Goal: Check status: Check status

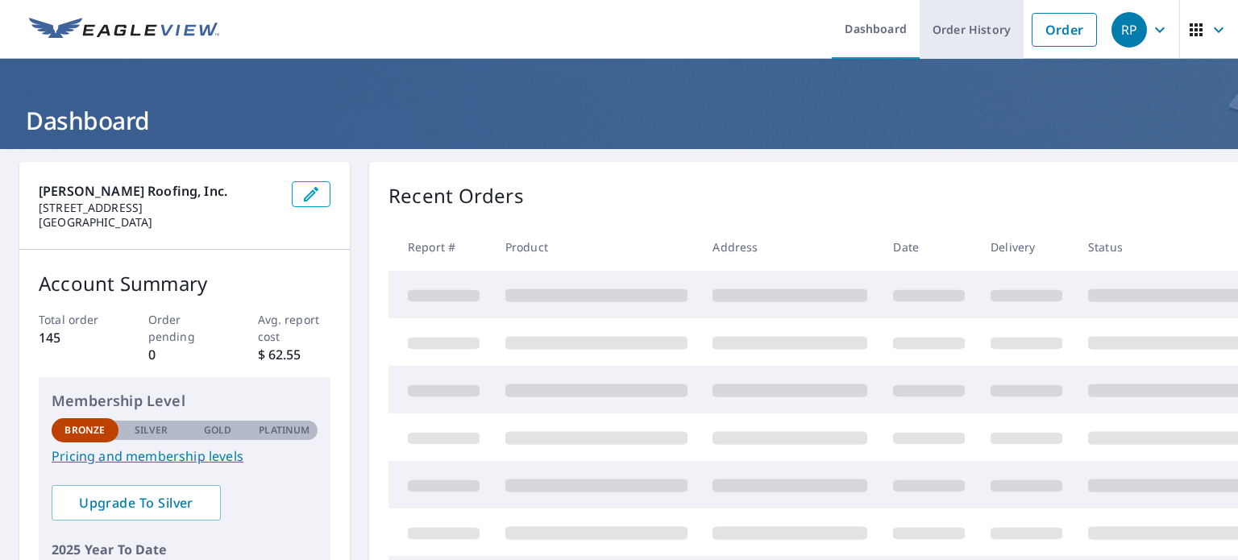
click at [966, 23] on link "Order History" at bounding box center [971, 29] width 104 height 59
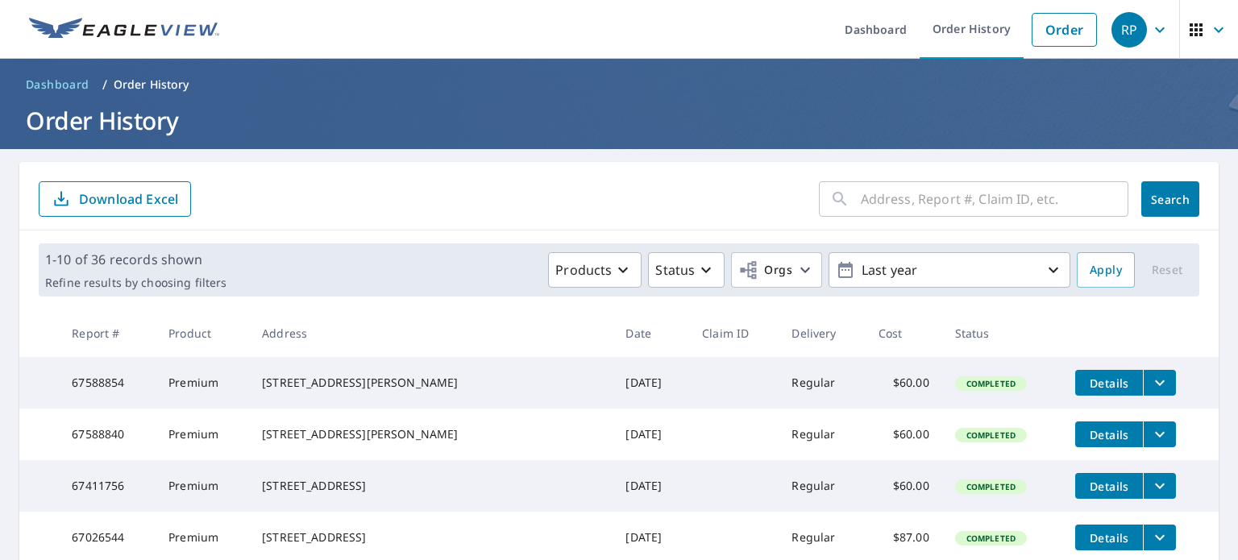
click at [865, 196] on input "text" at bounding box center [993, 198] width 267 height 45
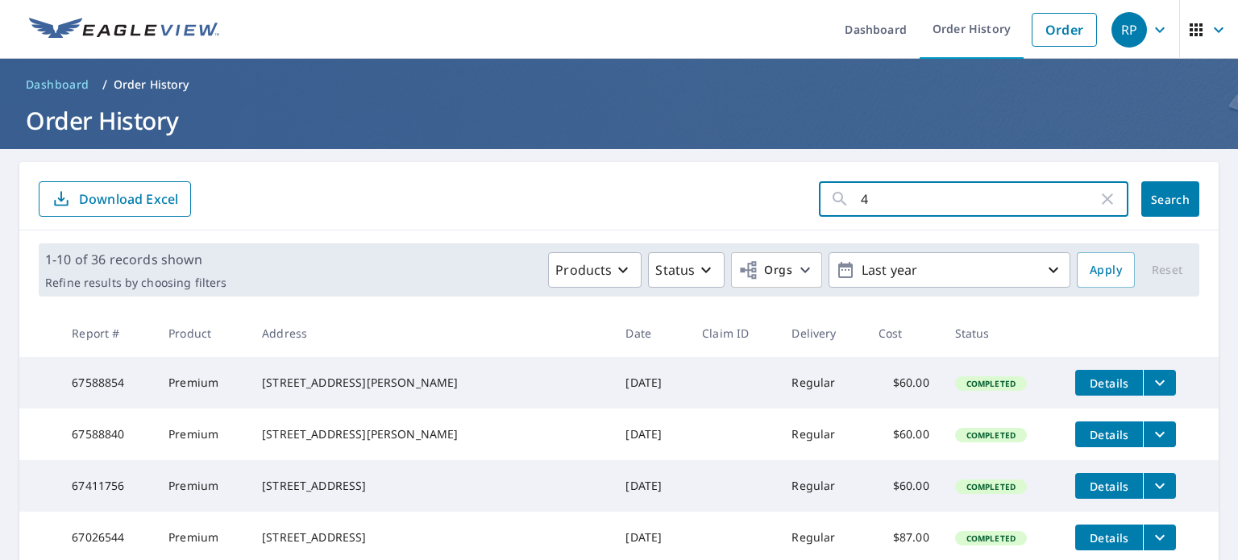
type input "44"
click button "Search" at bounding box center [1170, 198] width 58 height 35
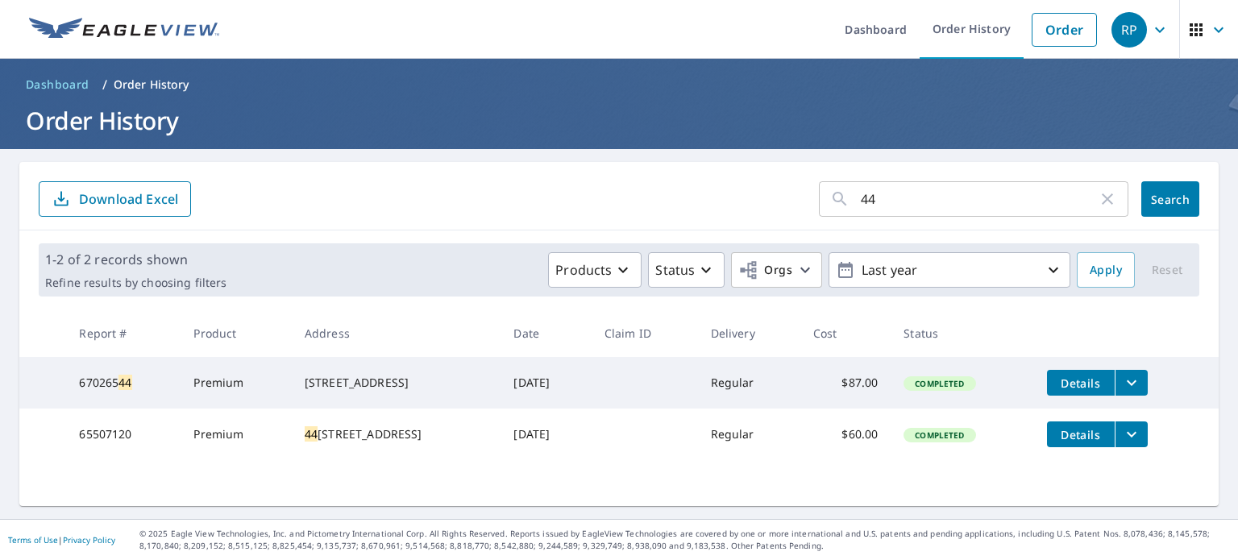
click at [920, 198] on input "44" at bounding box center [978, 198] width 237 height 45
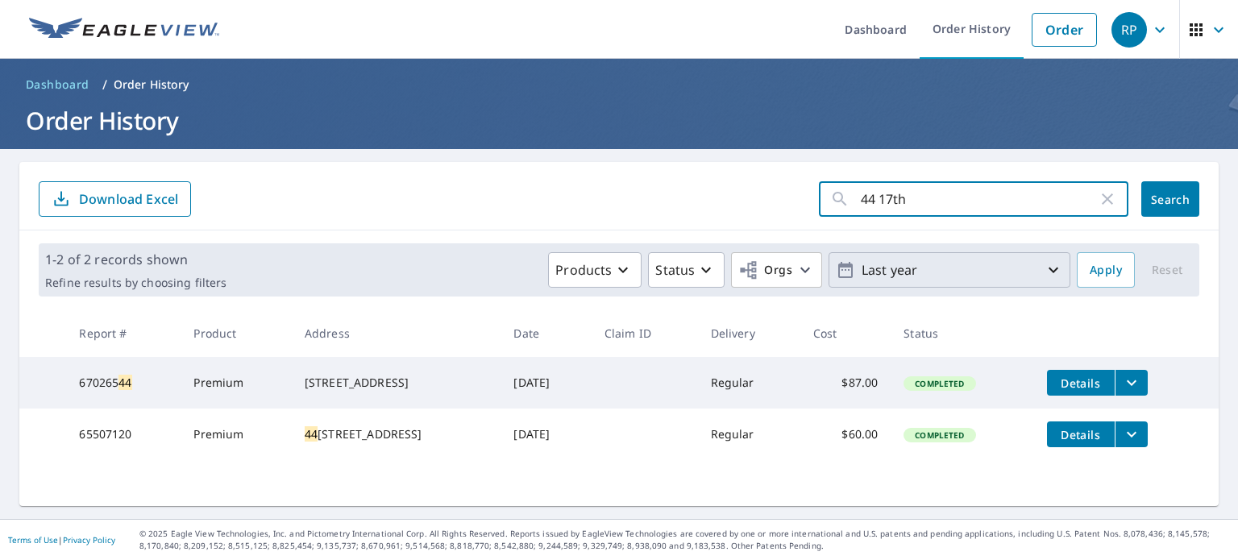
type input "44 17th"
click at [1048, 271] on icon "button" at bounding box center [1053, 270] width 10 height 6
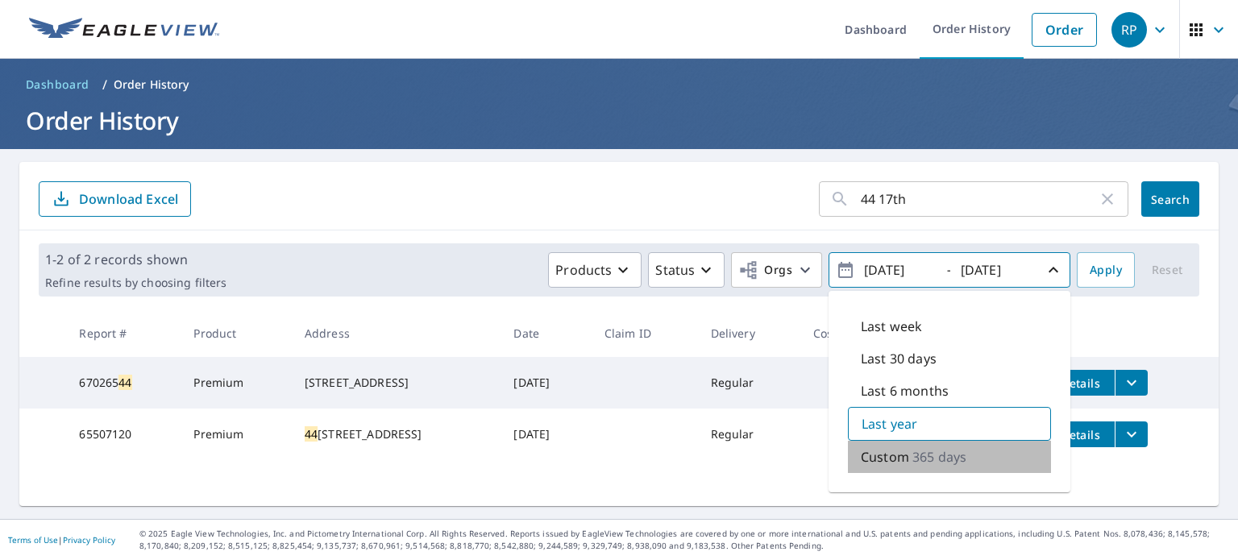
click at [914, 453] on p "365 days" at bounding box center [939, 456] width 54 height 19
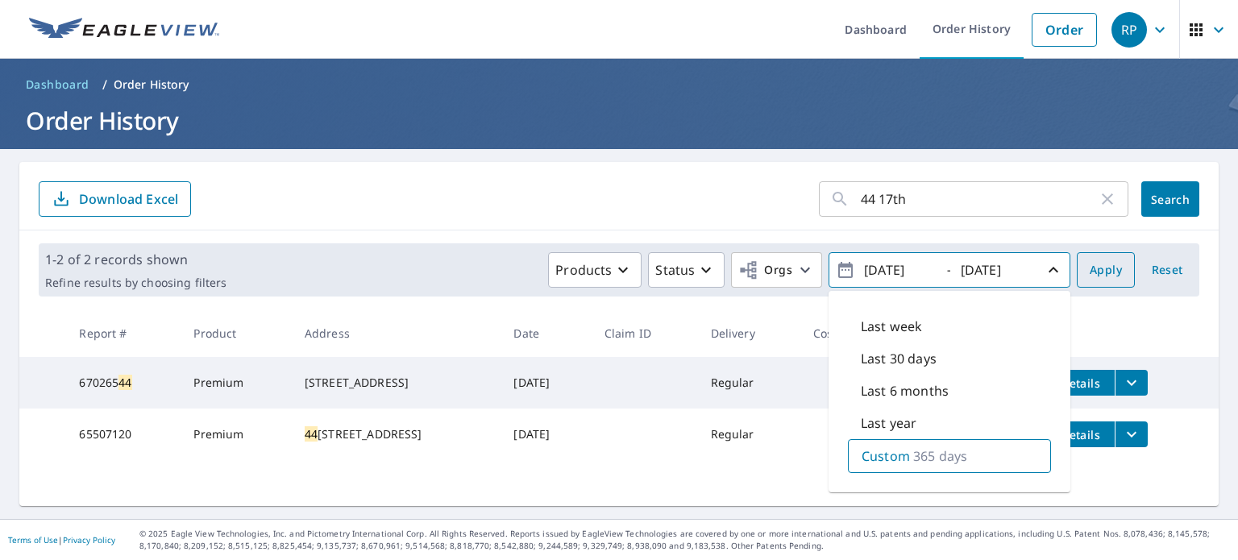
click at [1095, 267] on span "Apply" at bounding box center [1105, 270] width 32 height 20
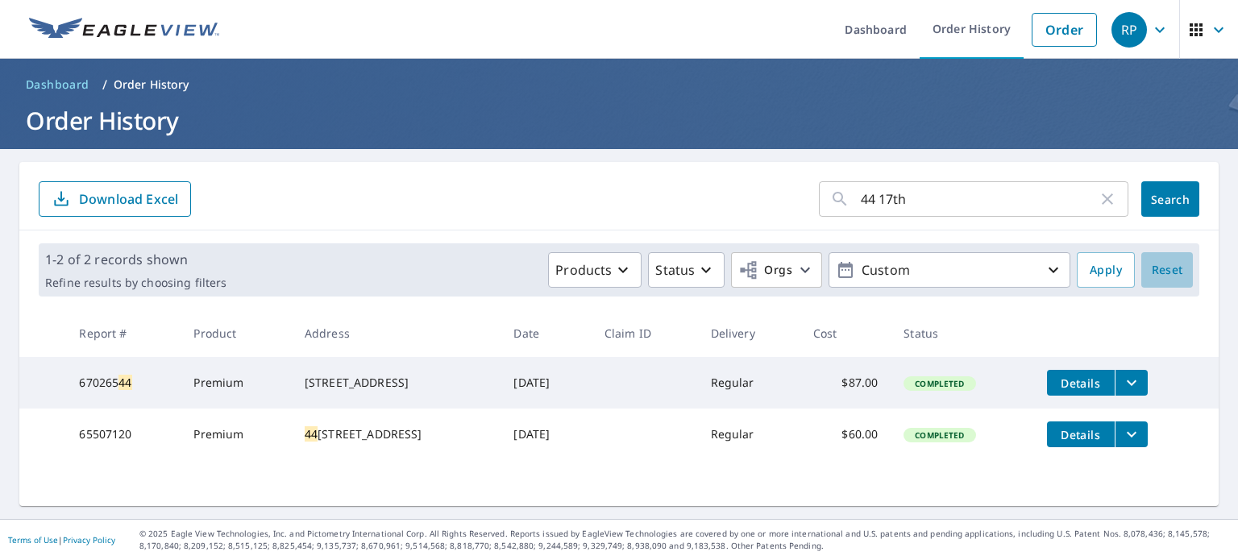
click at [1155, 272] on span "Reset" at bounding box center [1166, 270] width 39 height 20
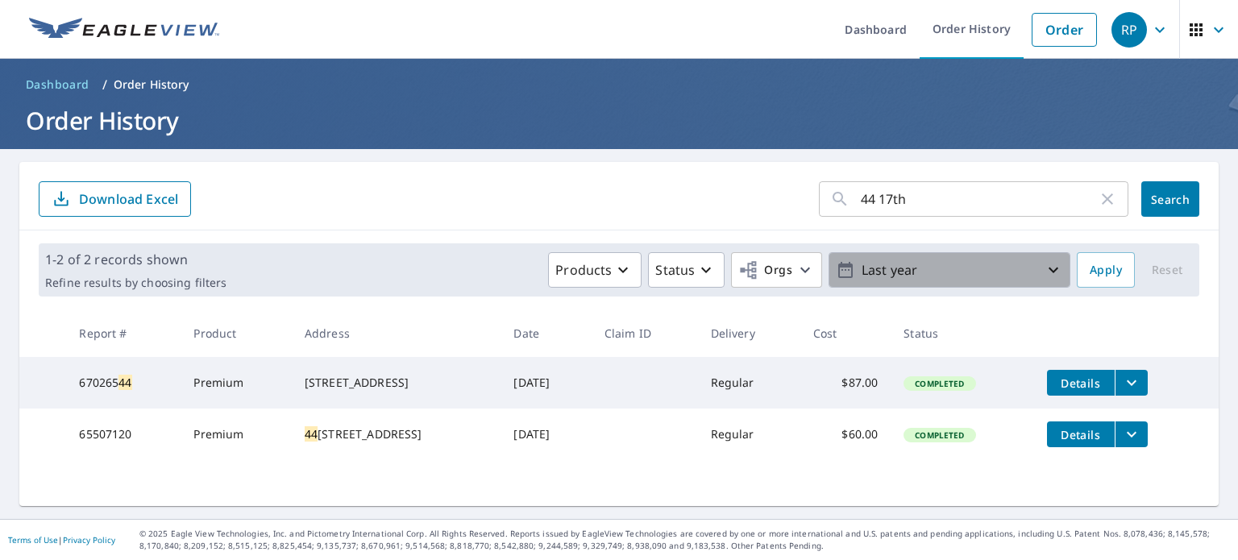
click at [1043, 273] on icon "button" at bounding box center [1052, 269] width 19 height 19
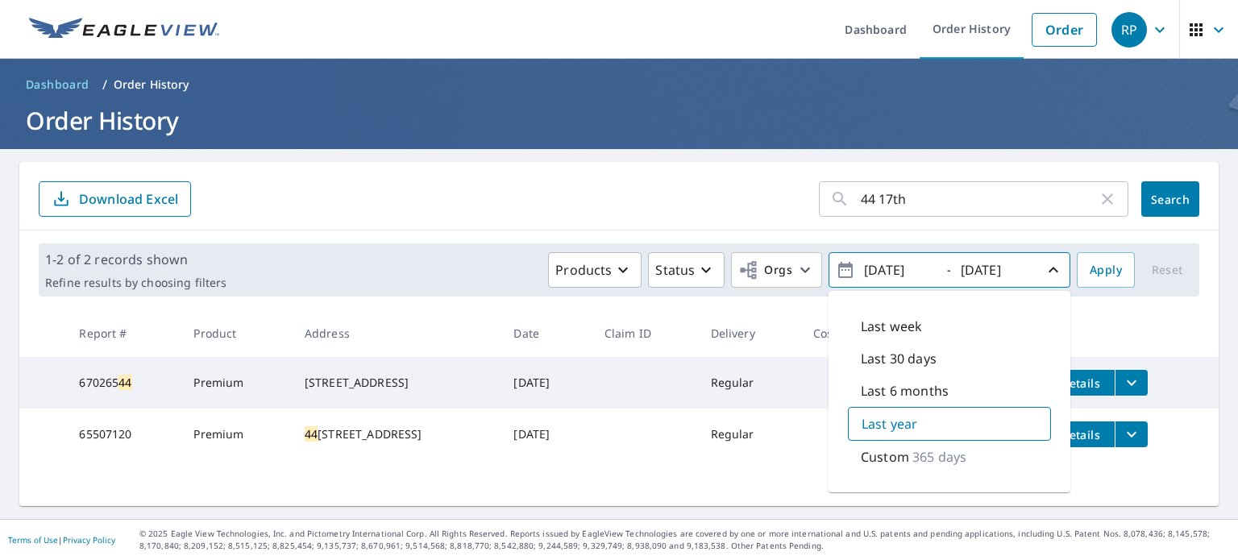
click at [962, 196] on input "44 17th" at bounding box center [978, 198] width 237 height 45
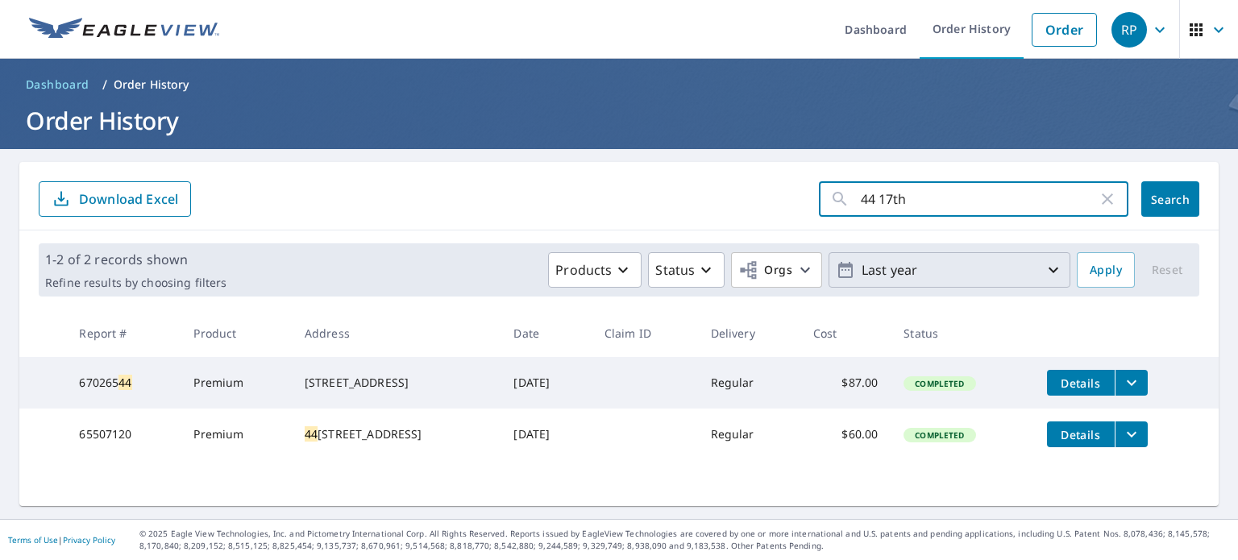
click at [1097, 205] on icon "button" at bounding box center [1106, 198] width 19 height 19
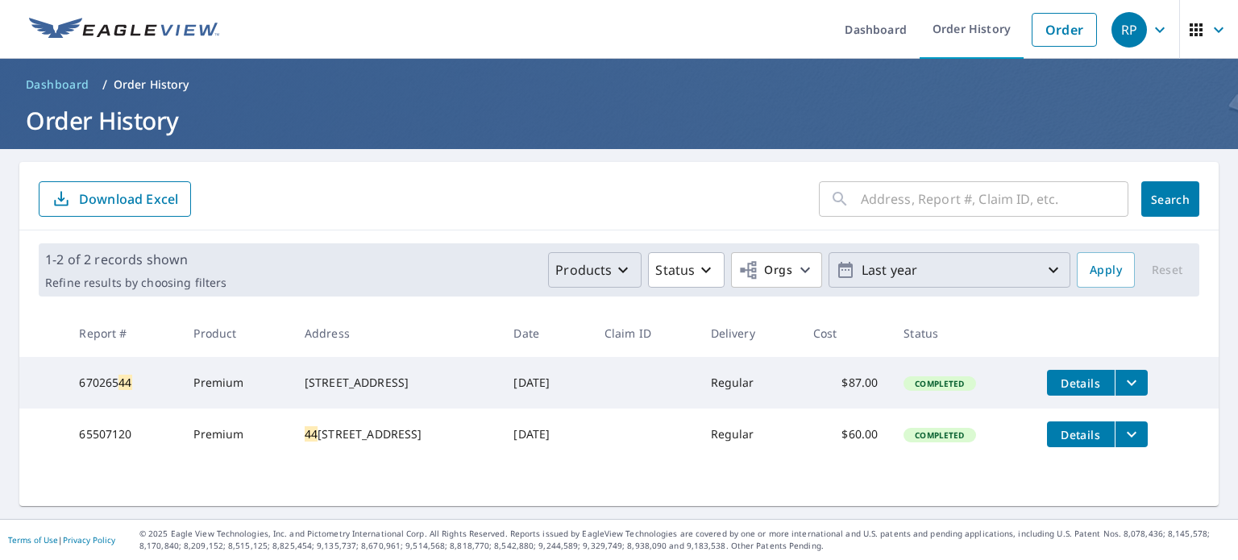
click at [591, 283] on button "Products" at bounding box center [594, 269] width 93 height 35
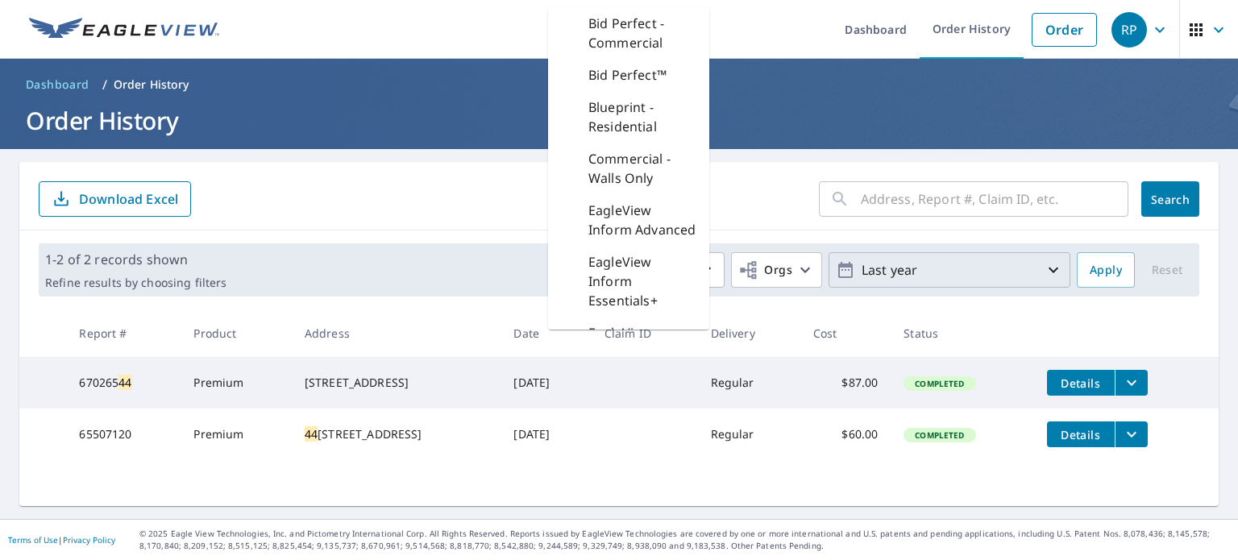
click at [619, 113] on p "Blueprint - Residential" at bounding box center [642, 116] width 108 height 39
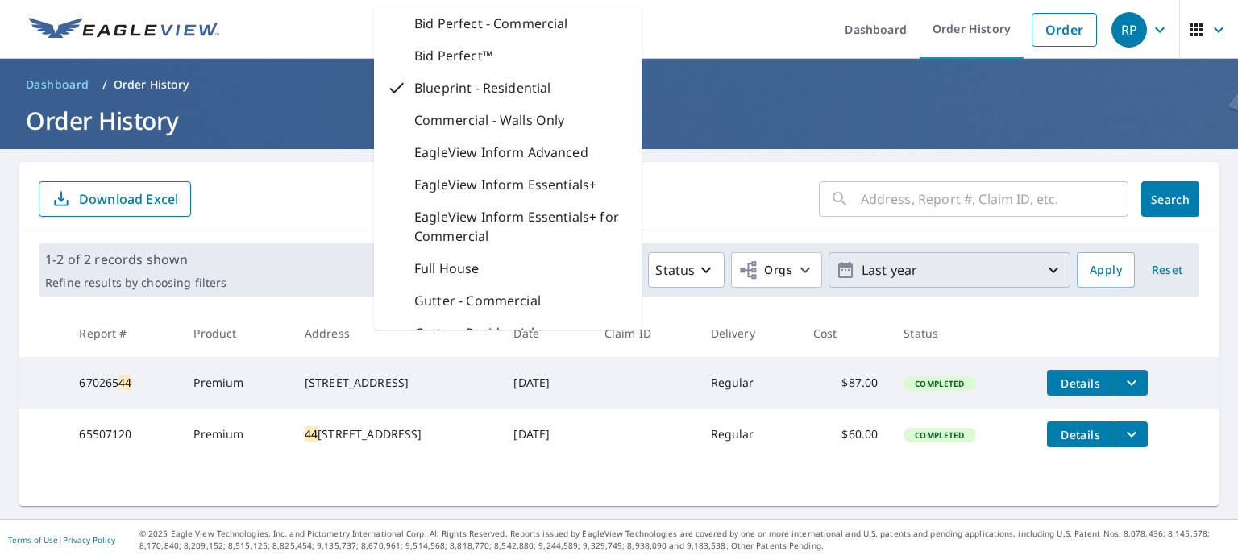
click at [742, 209] on form "​ Search Download Excel" at bounding box center [619, 198] width 1160 height 35
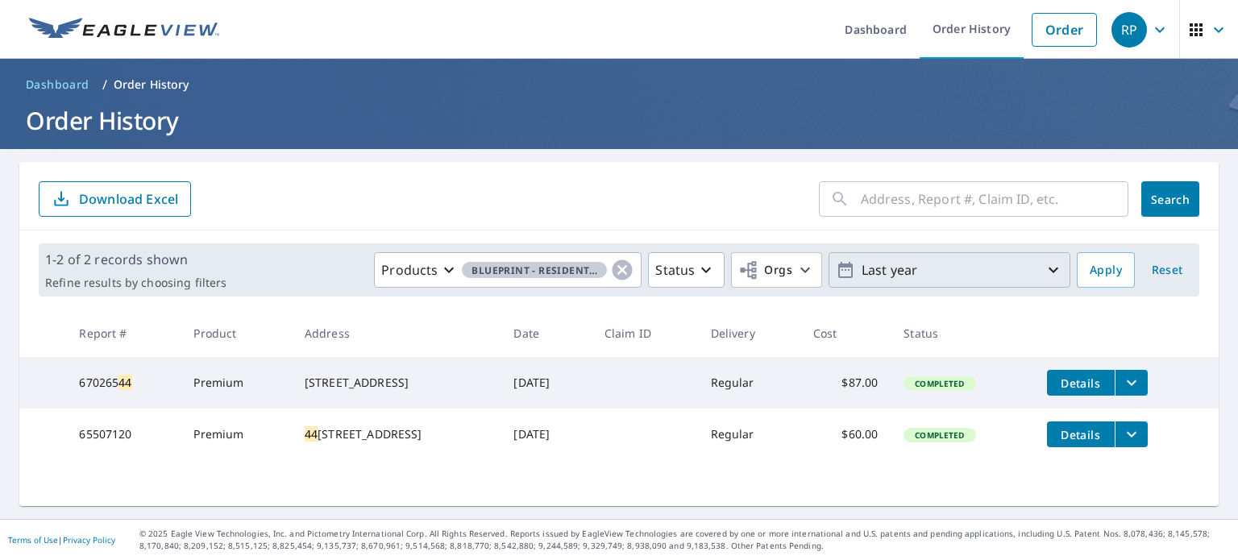
click at [1043, 263] on icon "button" at bounding box center [1052, 269] width 19 height 19
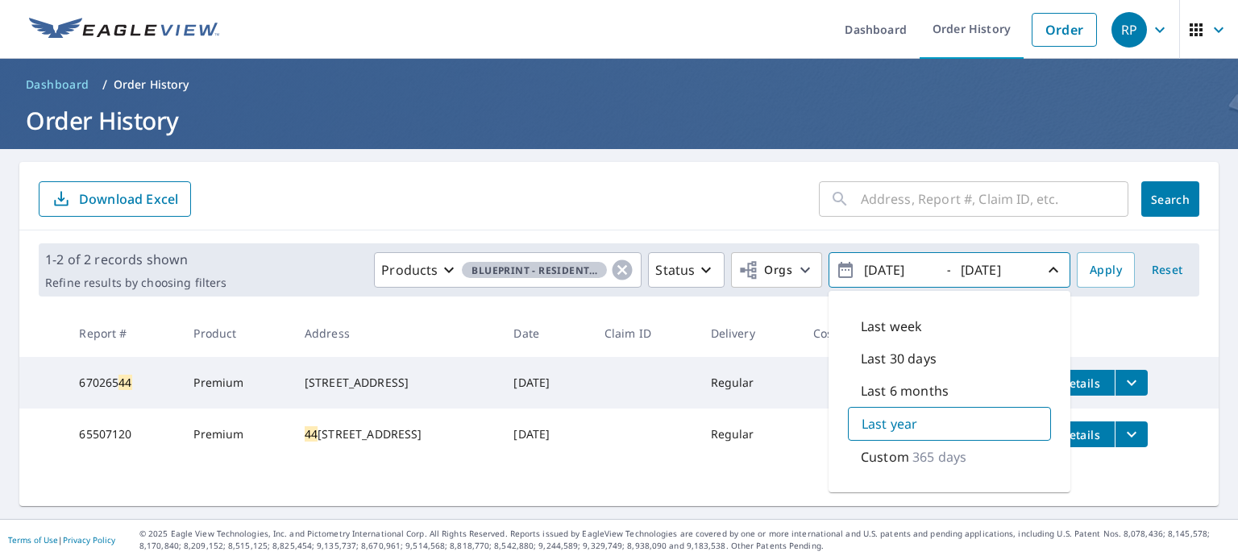
click at [912, 464] on p "365 days" at bounding box center [939, 456] width 54 height 19
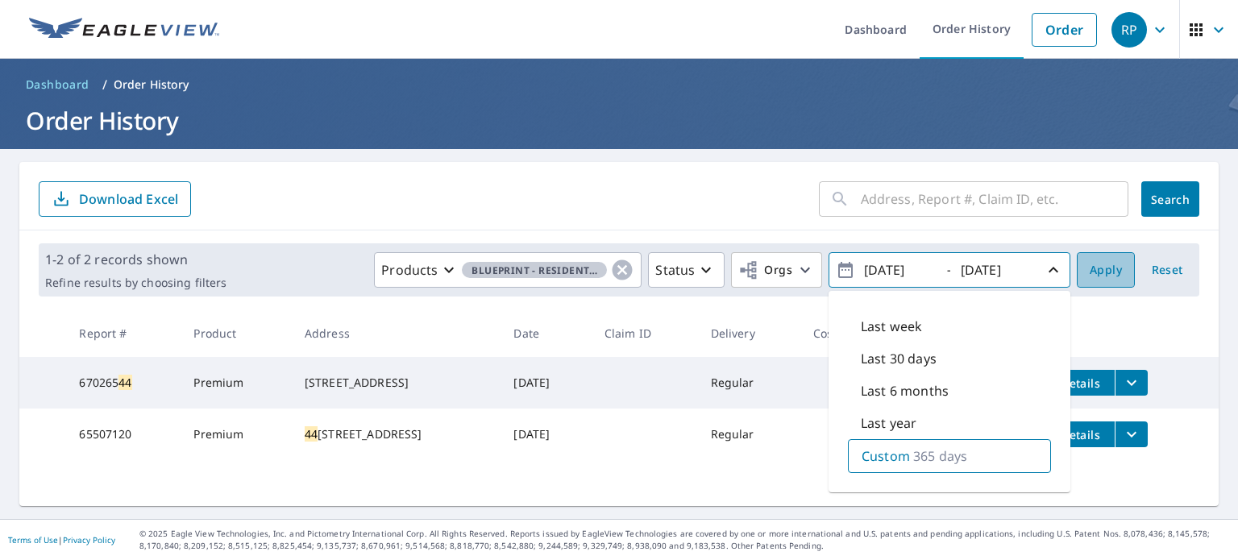
click at [1094, 266] on span "Apply" at bounding box center [1105, 270] width 32 height 20
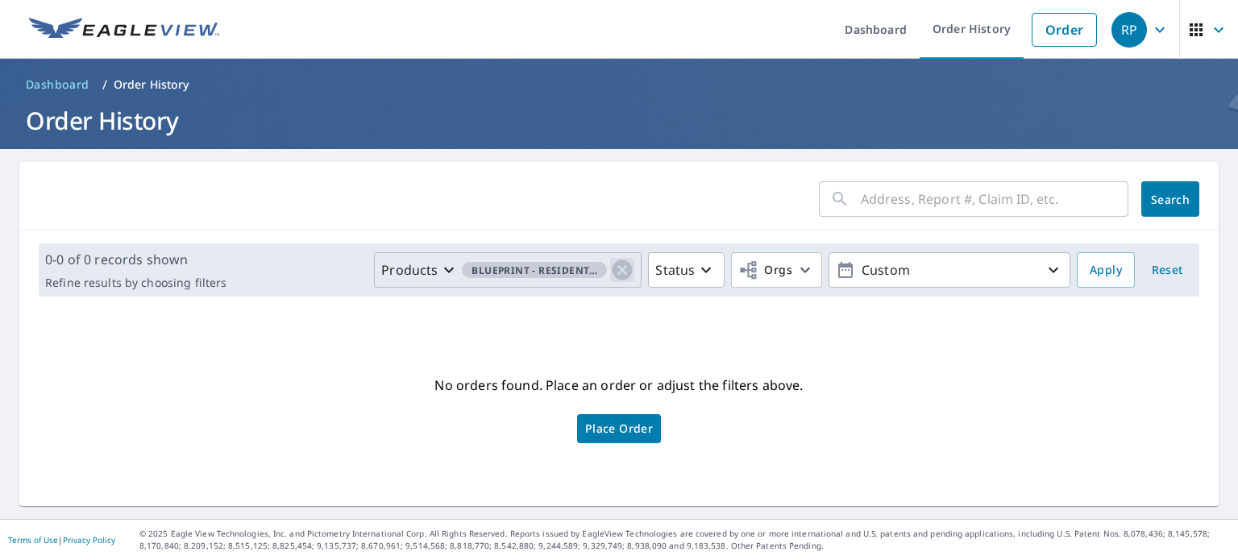
click at [615, 268] on icon "button" at bounding box center [622, 270] width 24 height 24
click at [615, 268] on icon "button" at bounding box center [622, 269] width 19 height 19
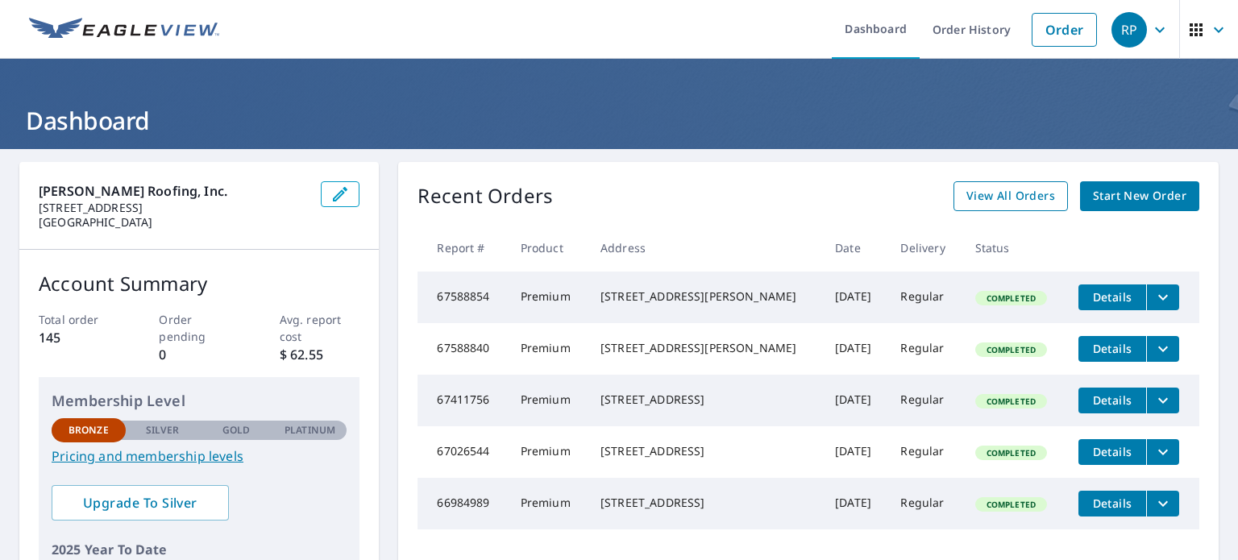
click at [1002, 194] on span "View All Orders" at bounding box center [1010, 196] width 89 height 20
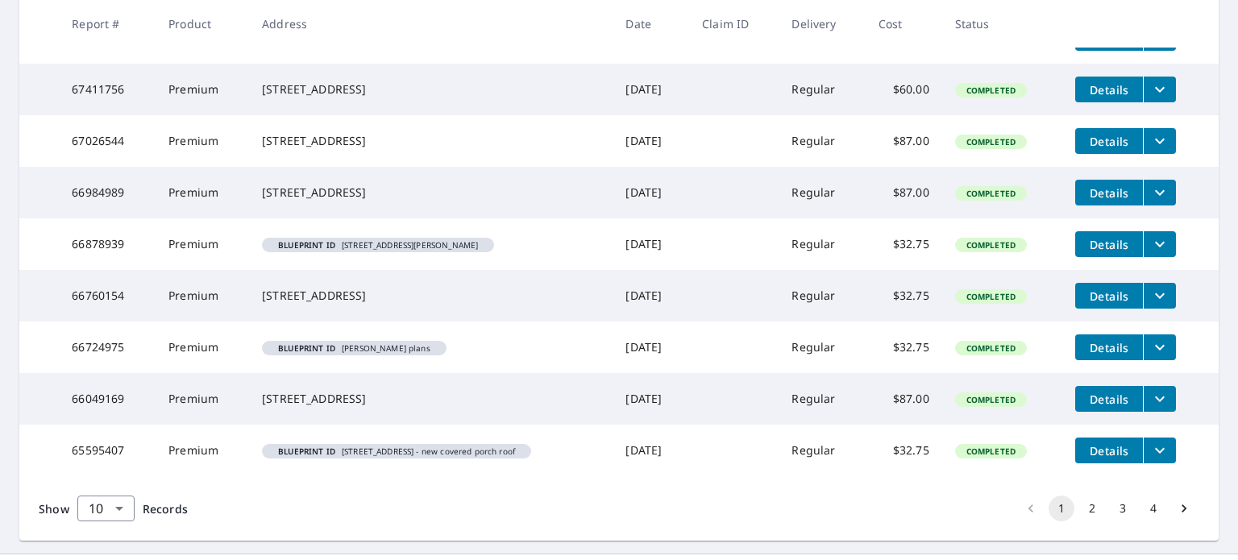
scroll to position [475, 0]
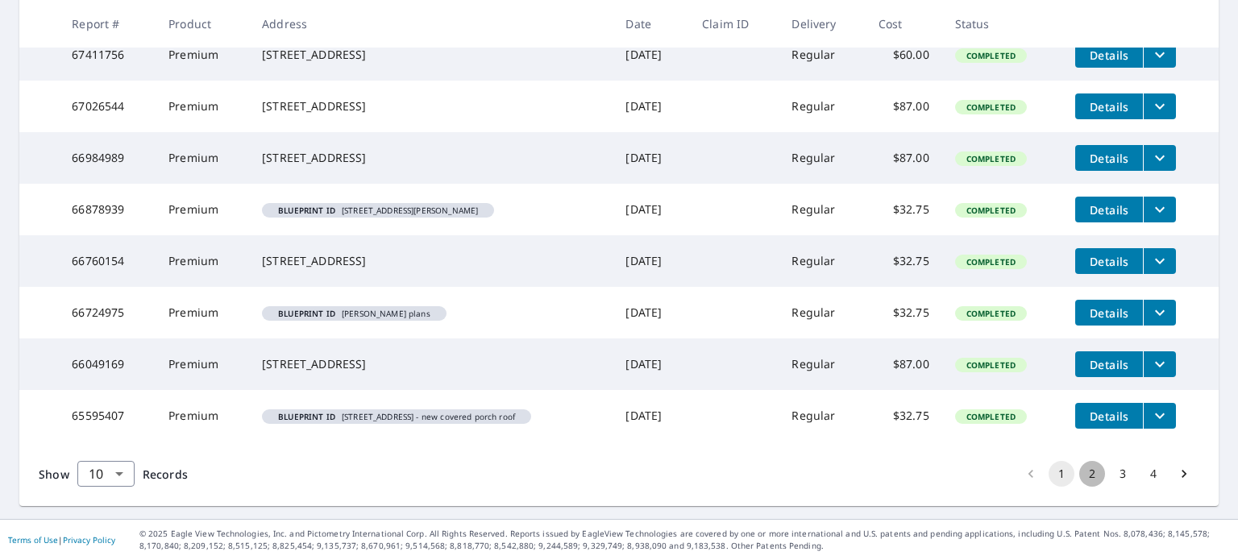
click at [1085, 466] on button "2" at bounding box center [1092, 474] width 26 height 26
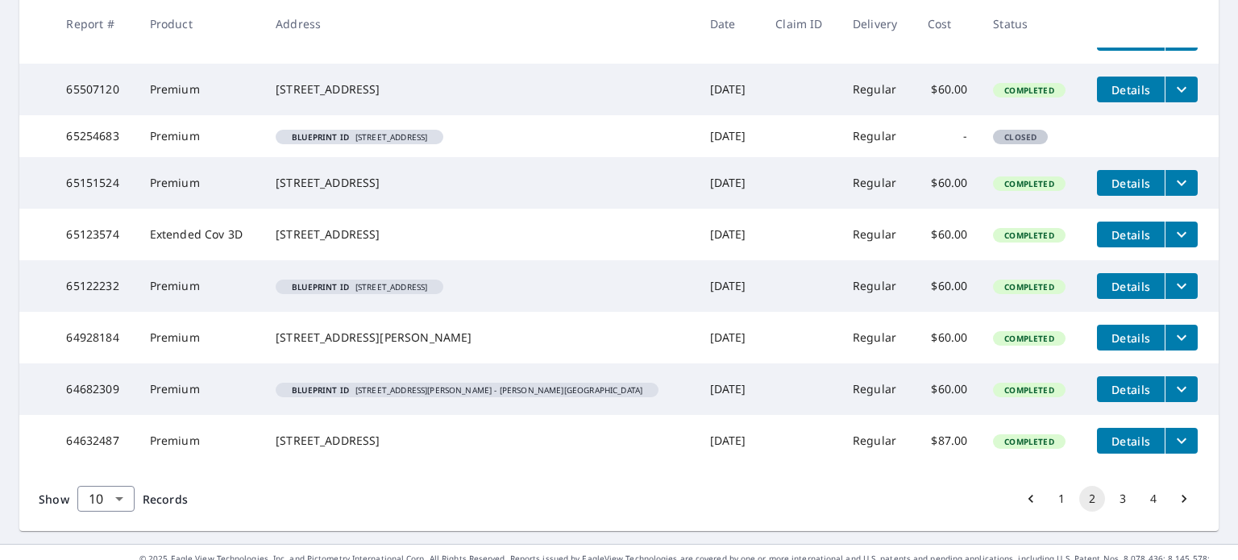
scroll to position [466, 0]
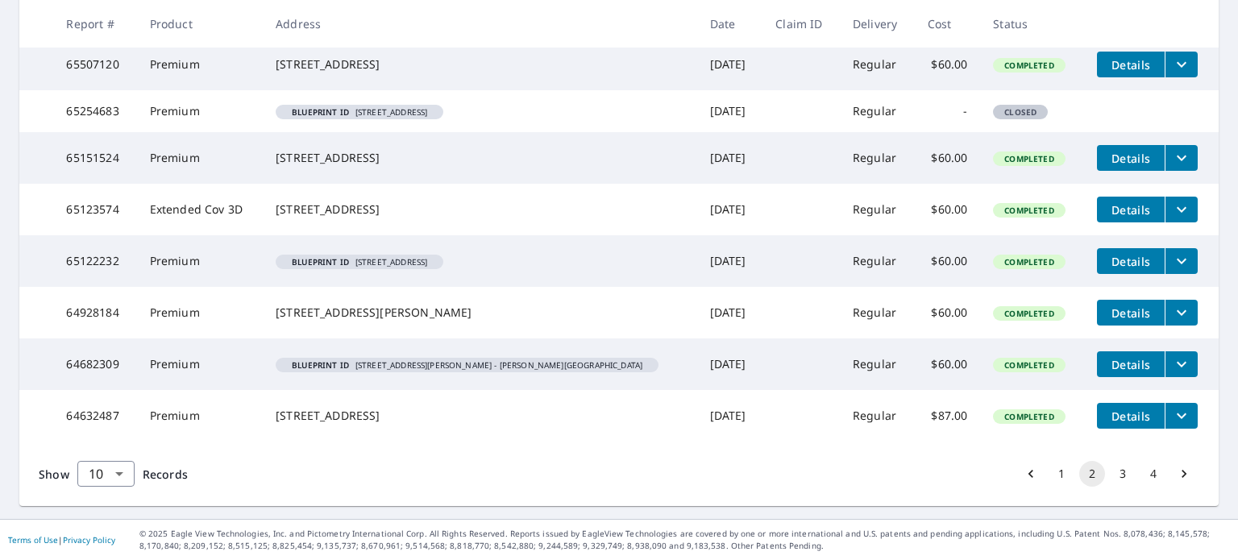
click at [1113, 467] on button "3" at bounding box center [1122, 474] width 26 height 26
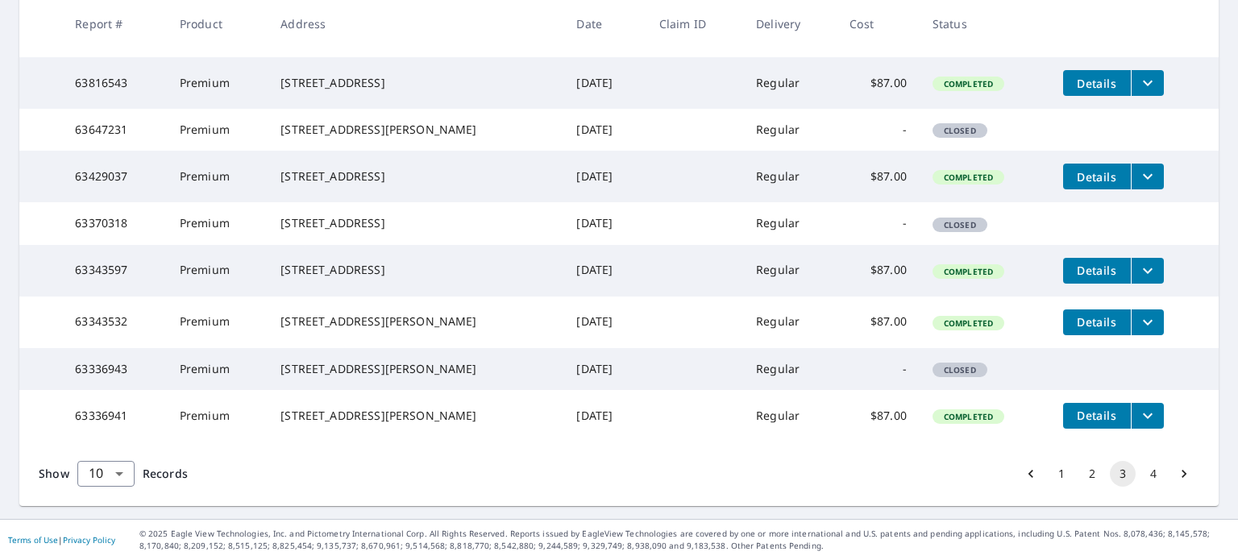
scroll to position [495, 0]
click at [1140, 473] on button "4" at bounding box center [1153, 474] width 26 height 26
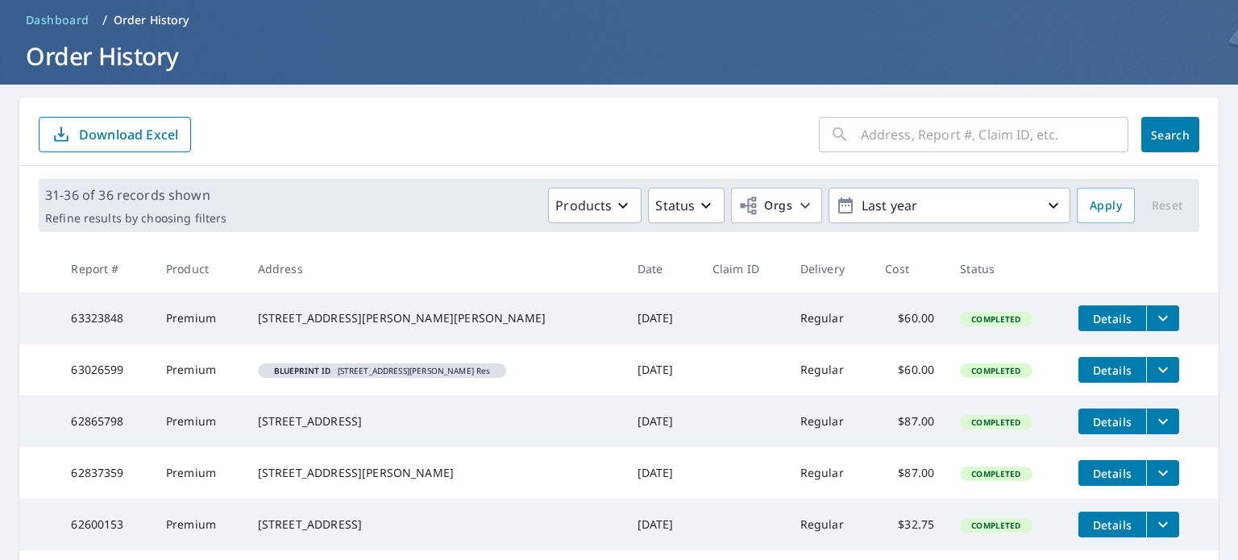
scroll to position [97, 0]
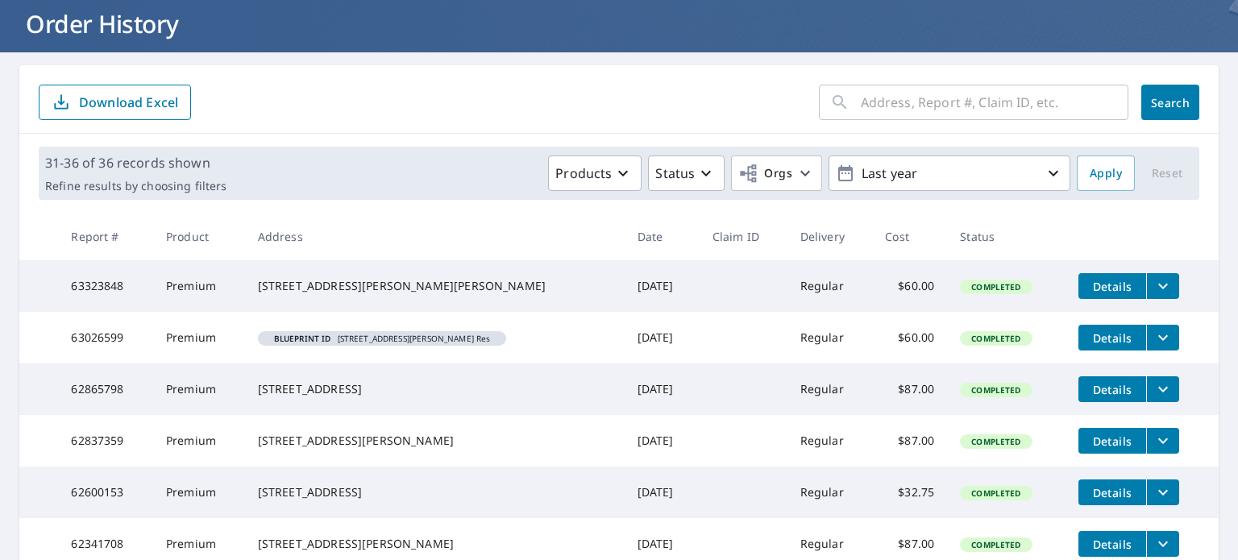
click at [1088, 396] on span "Details" at bounding box center [1112, 389] width 48 height 15
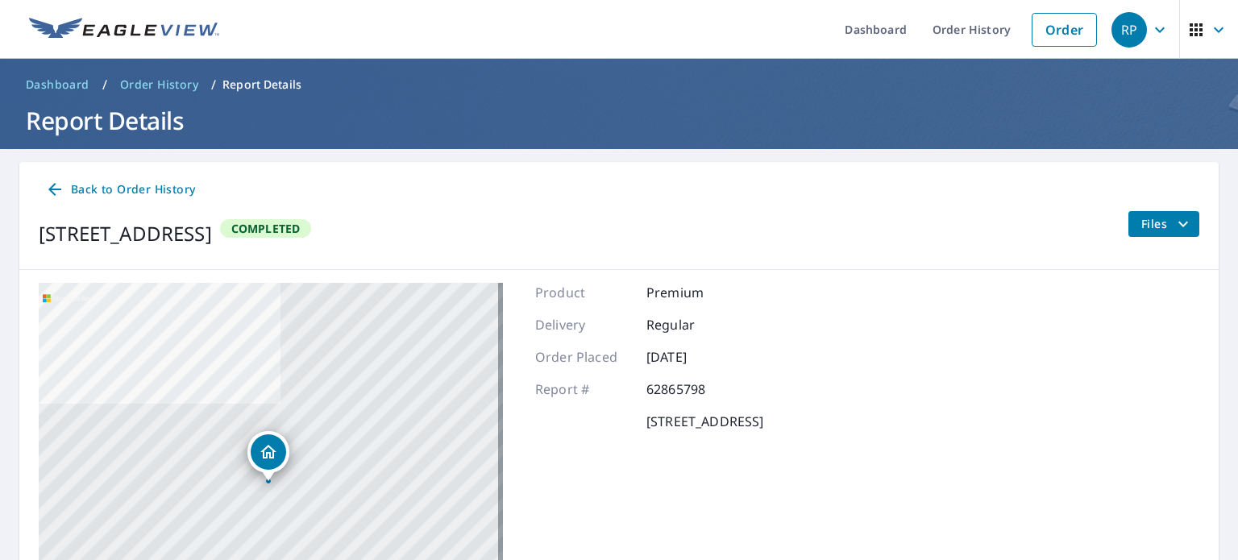
click at [58, 189] on icon at bounding box center [54, 189] width 13 height 13
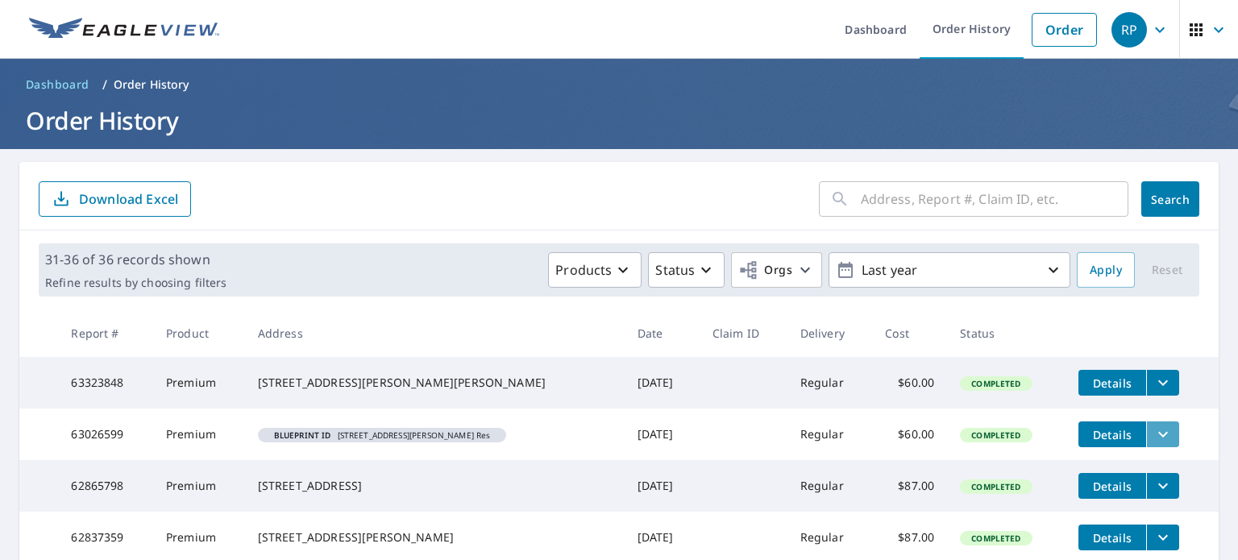
click at [1153, 441] on icon "filesDropdownBtn-63026599" at bounding box center [1162, 434] width 19 height 19
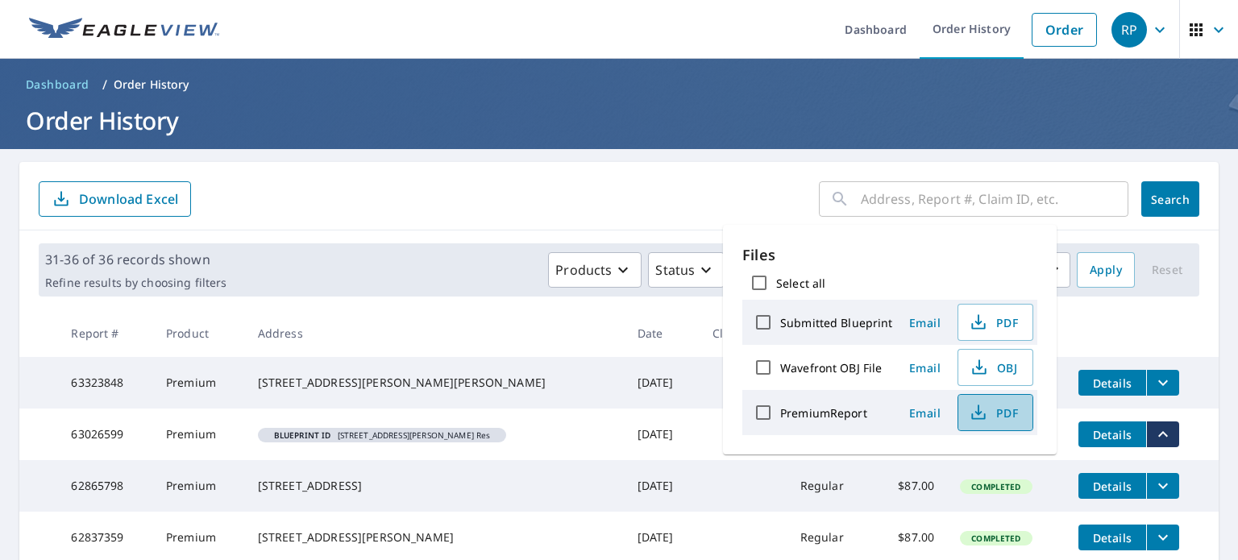
click at [1005, 413] on span "PDF" at bounding box center [994, 412] width 52 height 19
